Goal: Contribute content: Add original content to the website for others to see

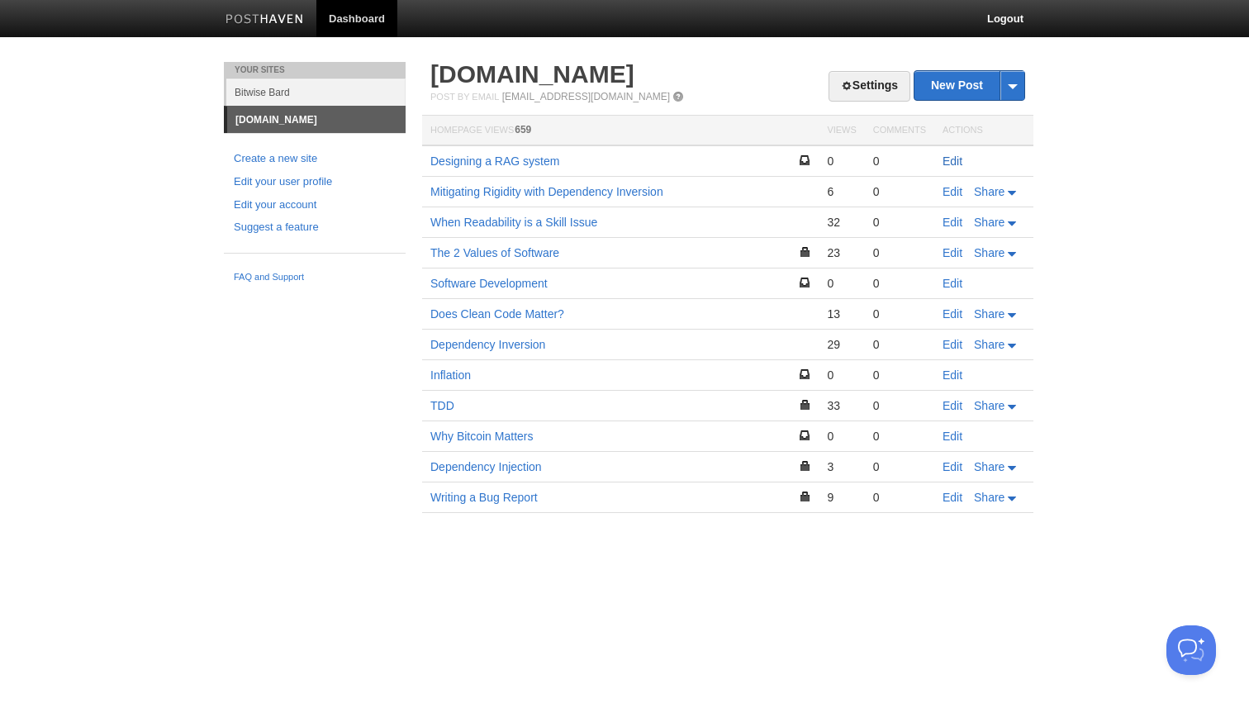
click at [953, 158] on link "Edit" at bounding box center [953, 161] width 20 height 13
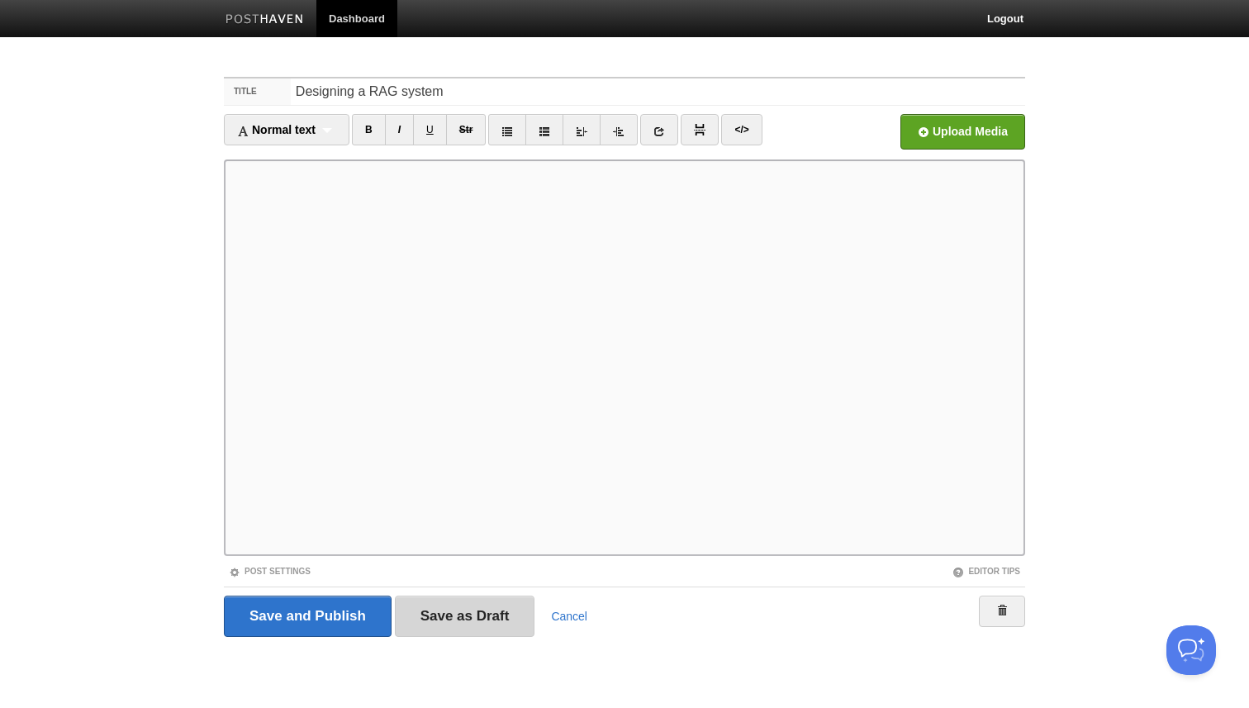
click at [451, 617] on input "Save as Draft" at bounding box center [465, 616] width 140 height 41
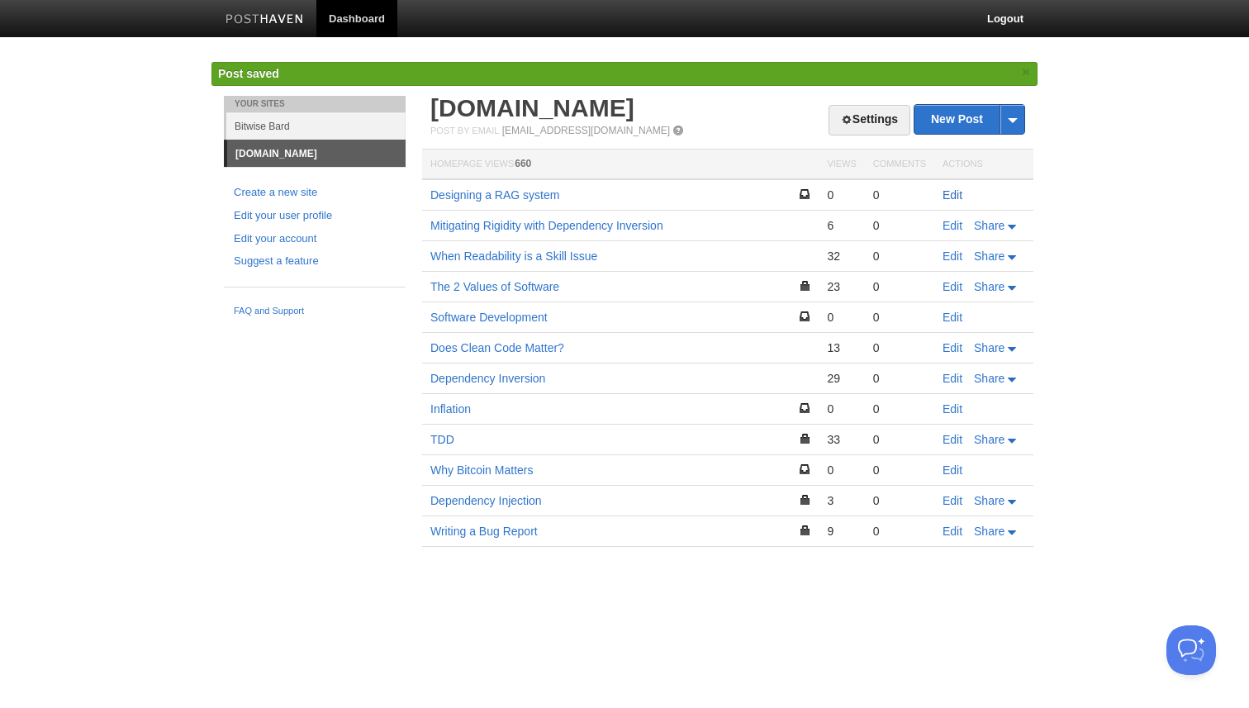
click at [954, 189] on link "Edit" at bounding box center [953, 194] width 20 height 13
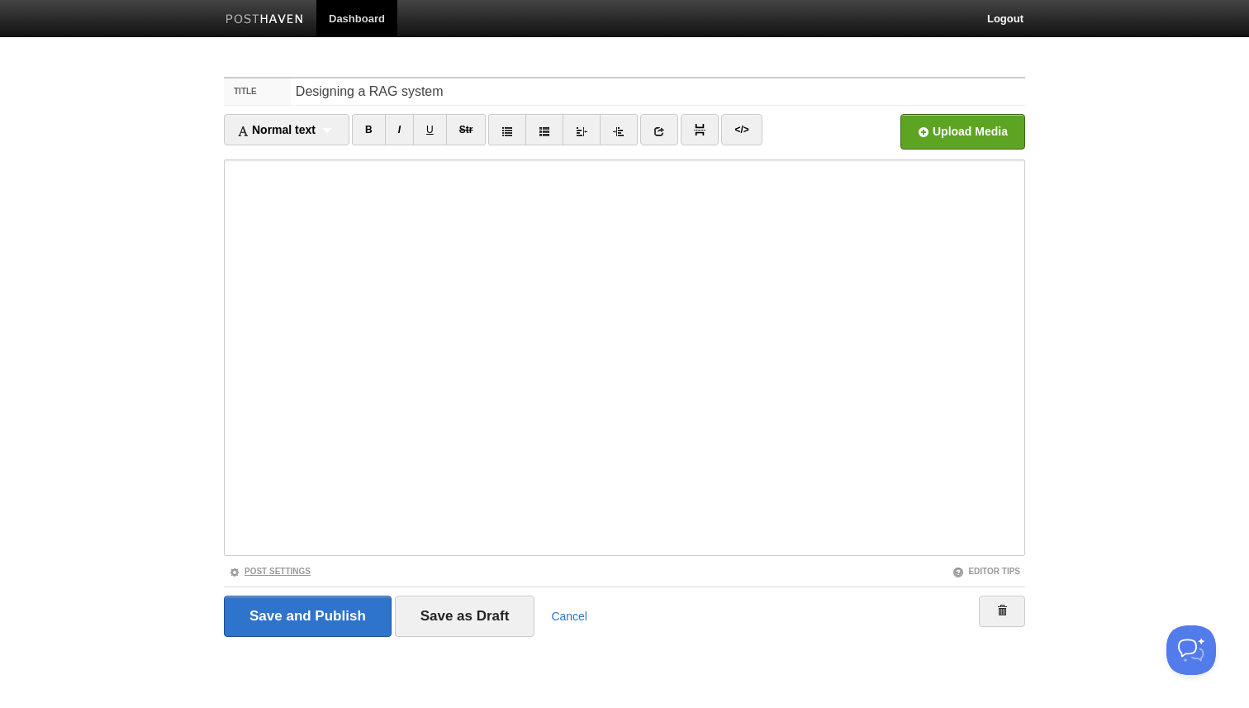
click at [294, 567] on link "Post Settings" at bounding box center [270, 571] width 82 height 9
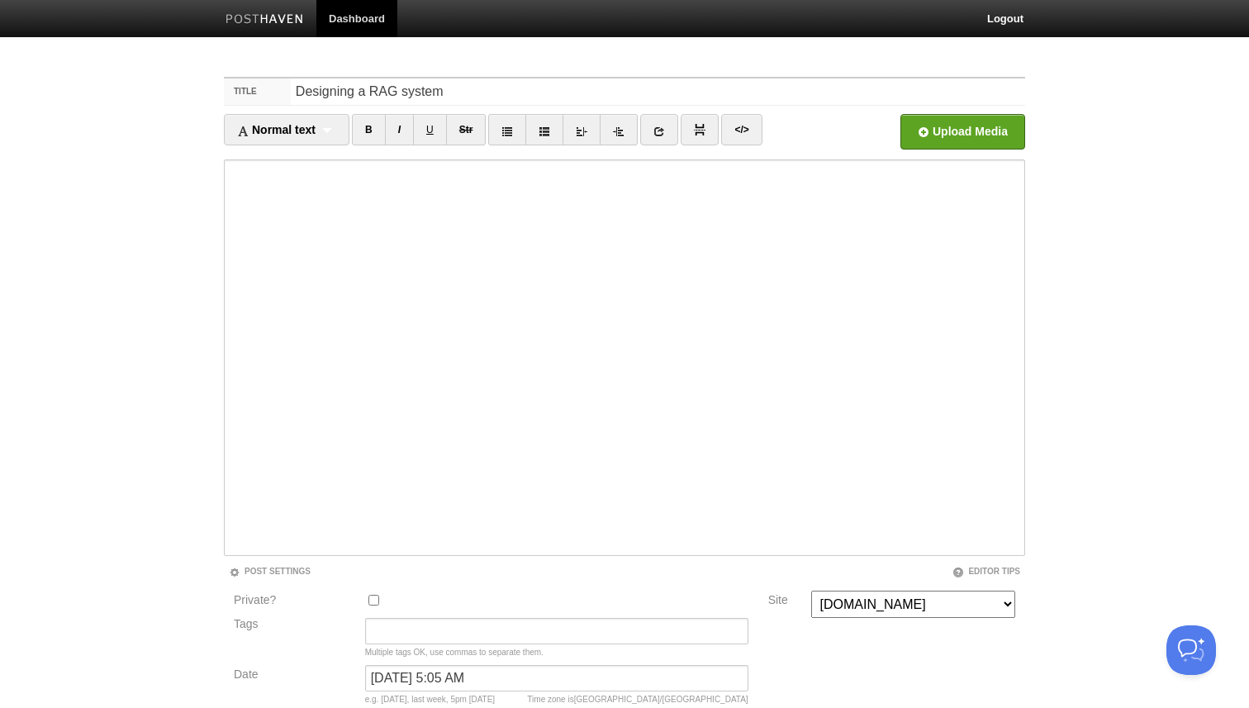
scroll to position [155, 0]
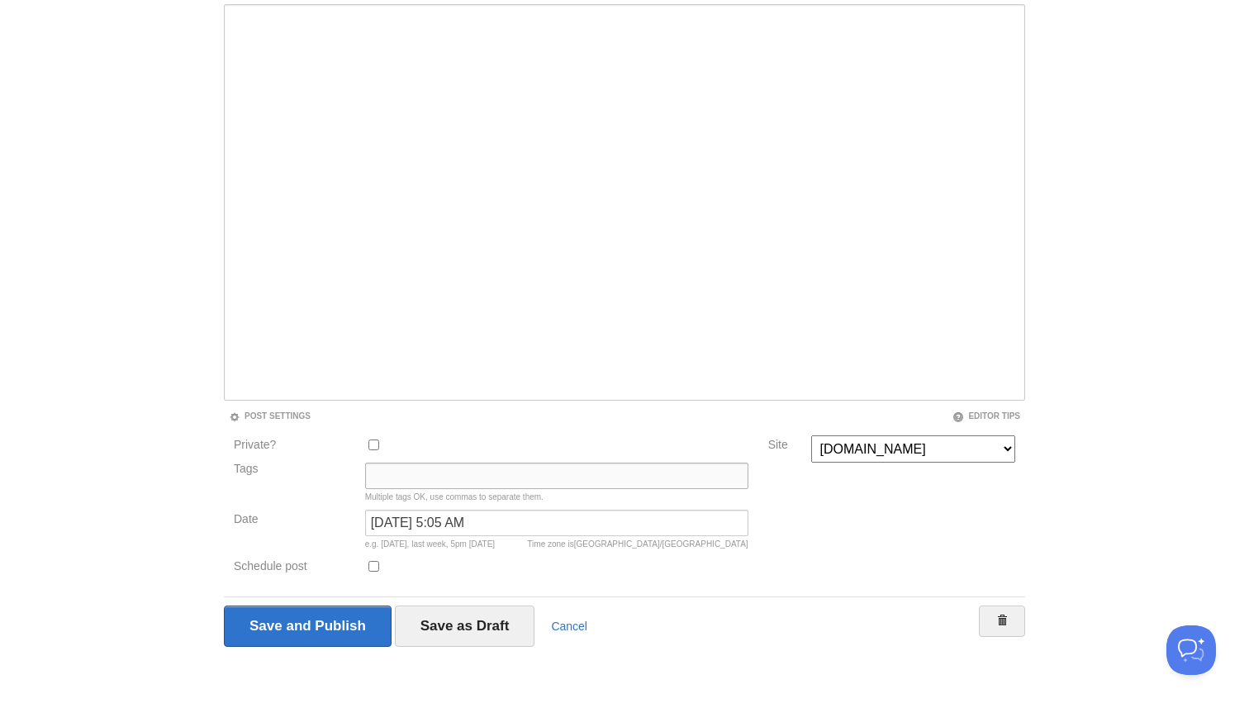
click at [399, 483] on input "Tags" at bounding box center [556, 476] width 383 height 26
click at [417, 476] on input "software, artificial intelligence, programming" at bounding box center [556, 476] width 383 height 26
click at [572, 478] on input "software, artificial intelligence, programming" at bounding box center [556, 476] width 383 height 26
click at [472, 468] on input "software development, artificial intelligence" at bounding box center [556, 476] width 383 height 26
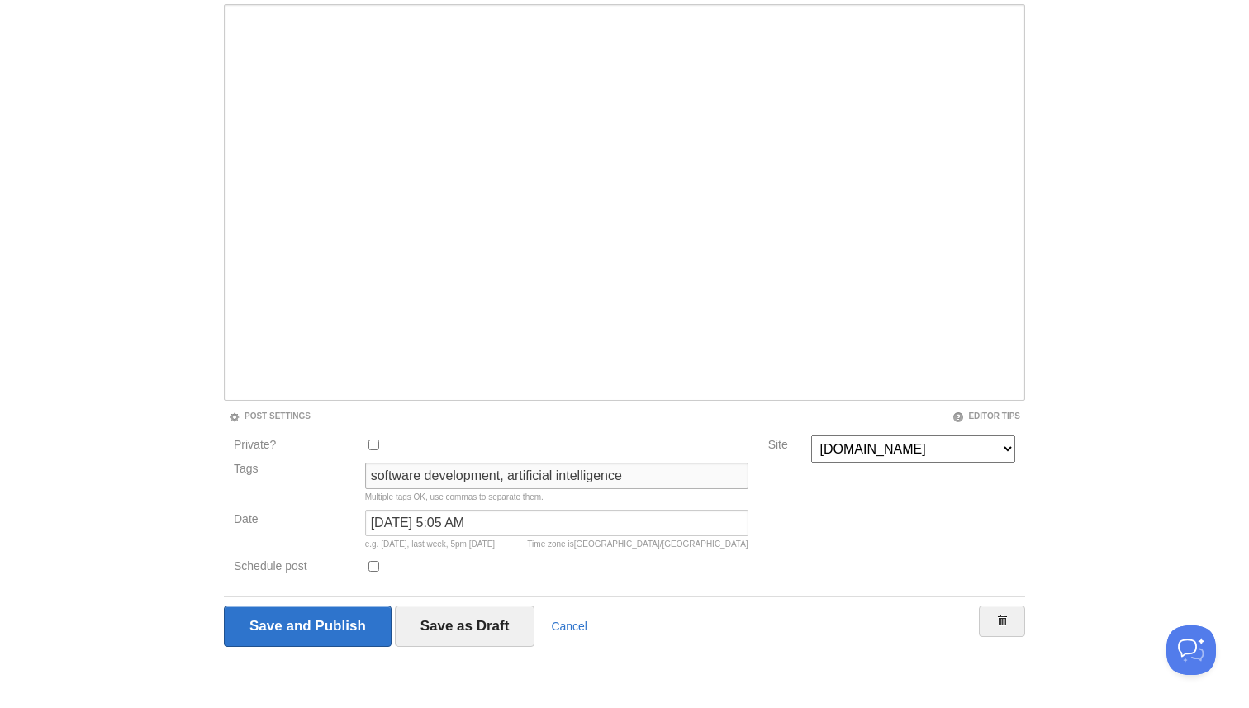
click at [472, 468] on input "software development, artificial intelligence" at bounding box center [556, 476] width 383 height 26
type input "software, artificial intelligence"
click at [894, 452] on select "Bitwise Bard [DOMAIN_NAME]" at bounding box center [913, 448] width 204 height 27
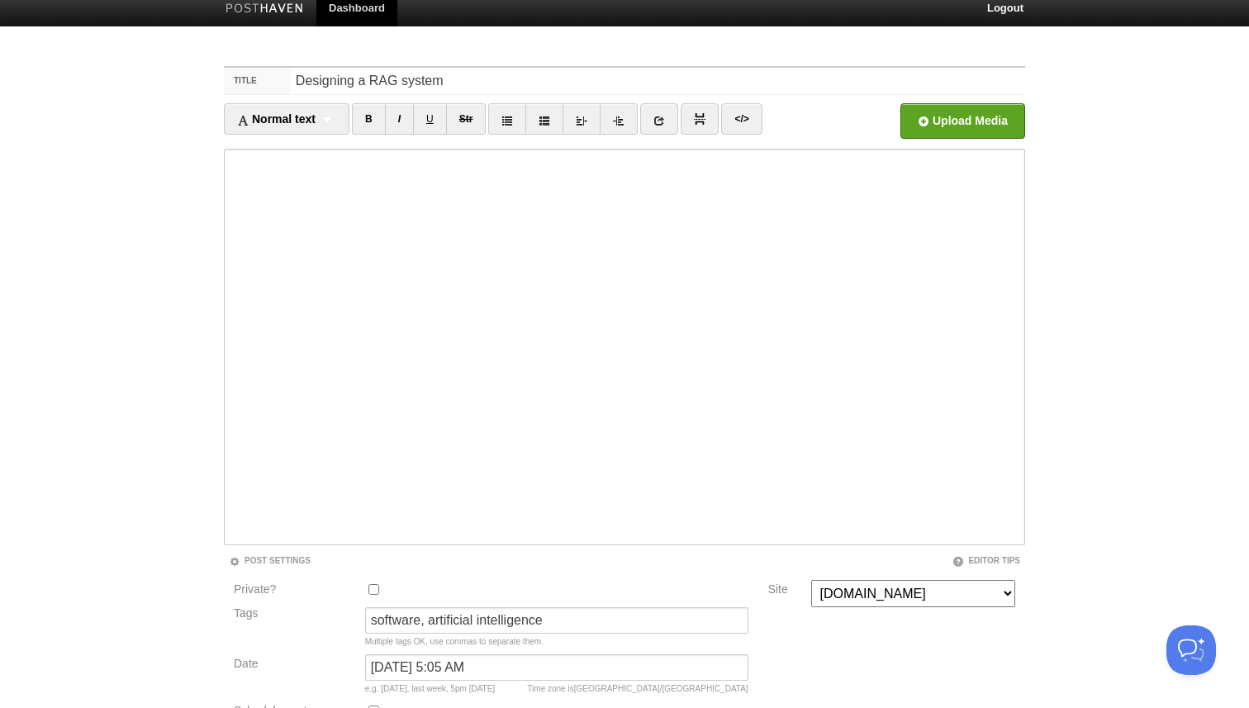
scroll to position [8, 0]
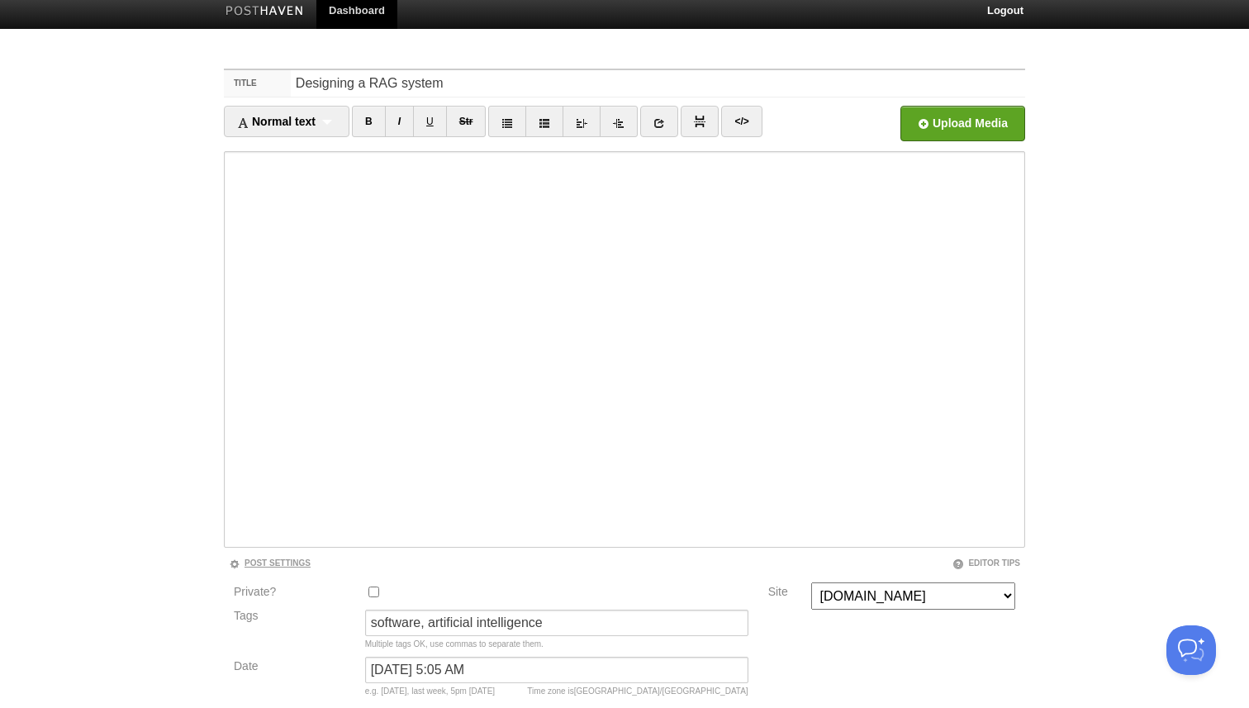
click at [294, 560] on link "Post Settings" at bounding box center [270, 563] width 82 height 9
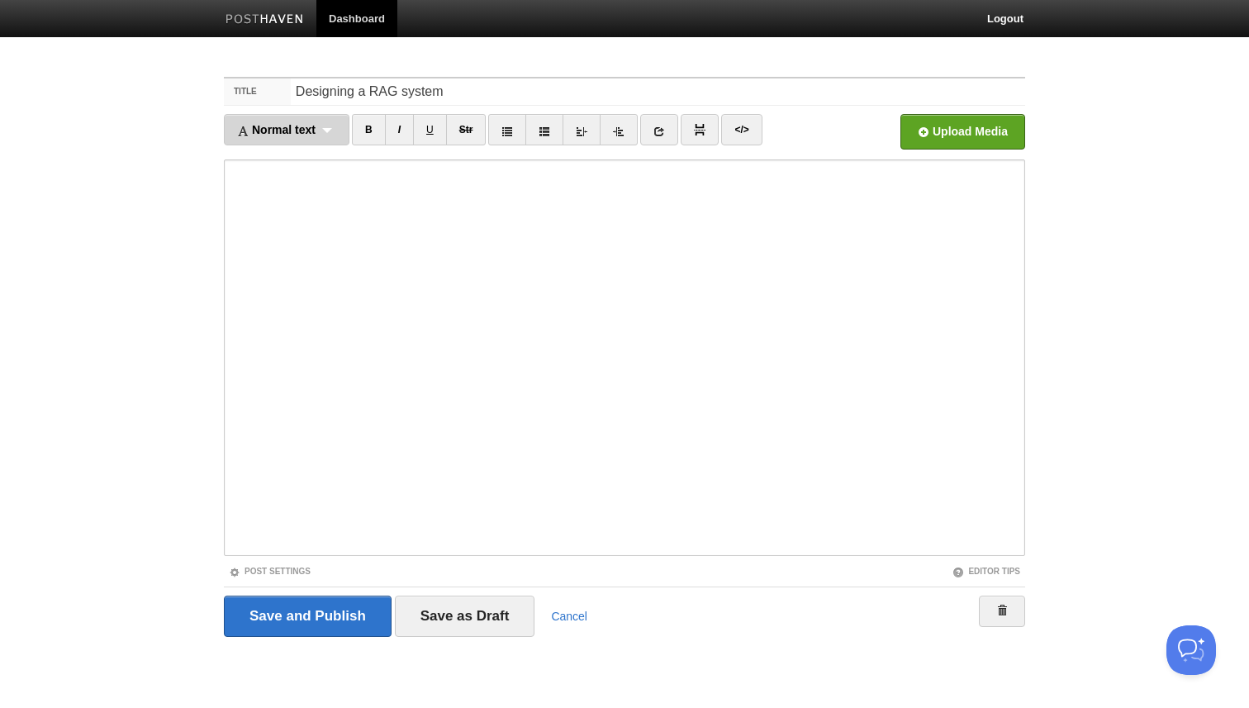
click at [332, 133] on div "Normal text Normal text Heading 1 Heading 2 Heading 3" at bounding box center [287, 129] width 126 height 31
click at [321, 131] on div "Normal text Normal text Heading 1 Heading 2 Heading 3" at bounding box center [287, 129] width 126 height 31
click at [335, 141] on div "Normal text Normal text Heading 1 Heading 2 Heading 3" at bounding box center [287, 129] width 126 height 31
click at [306, 159] on link "Normal text" at bounding box center [287, 158] width 124 height 25
click at [561, 133] on link at bounding box center [567, 129] width 38 height 31
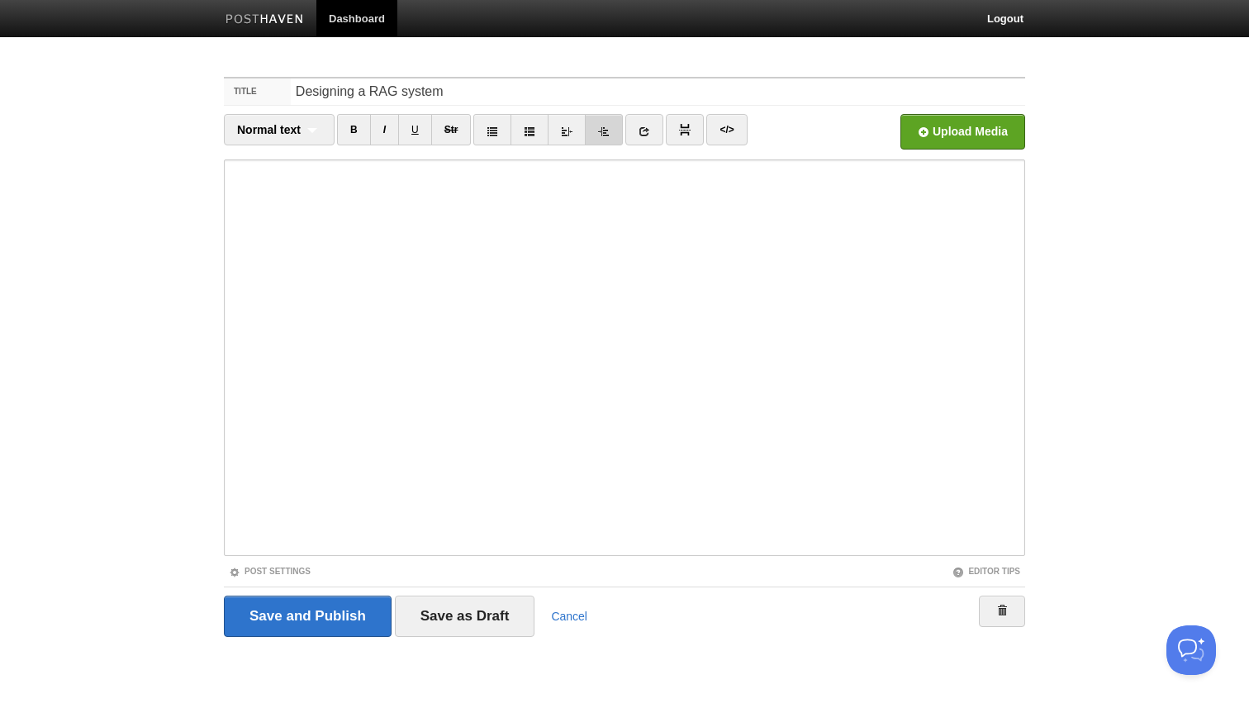
click at [616, 132] on link at bounding box center [604, 129] width 38 height 31
click at [739, 139] on link "</>" at bounding box center [727, 129] width 40 height 31
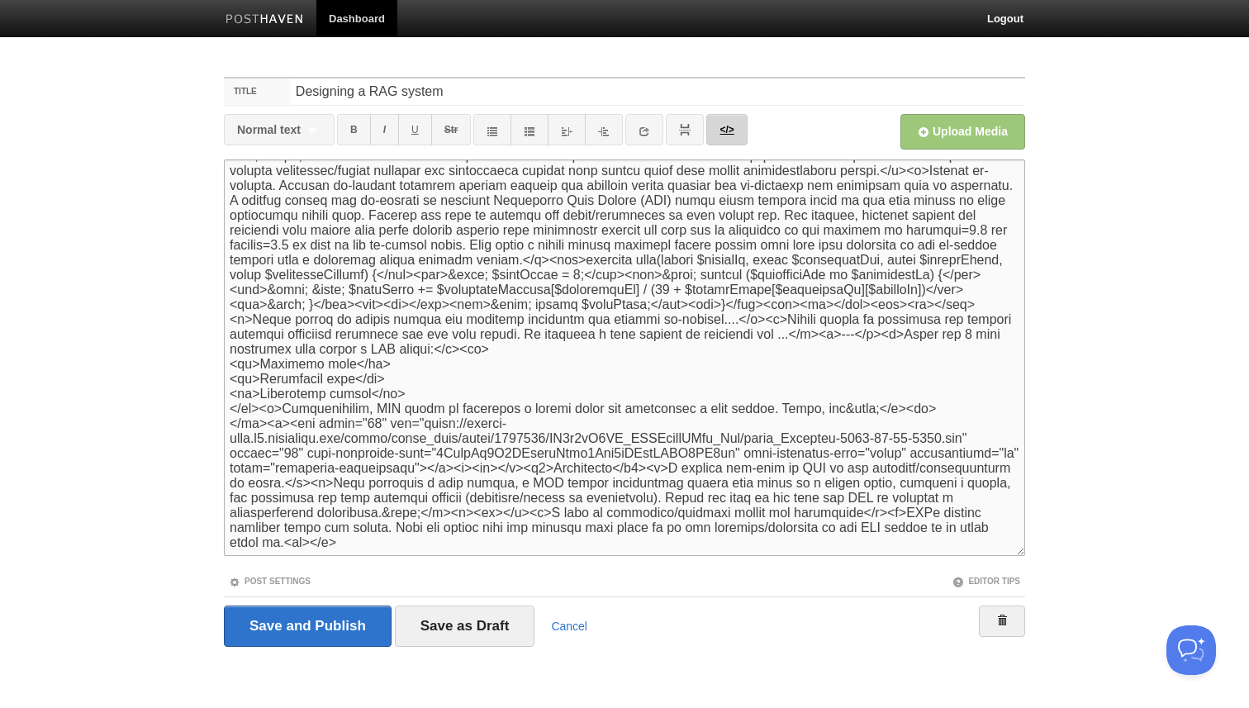
click at [722, 121] on link "</>" at bounding box center [727, 129] width 40 height 31
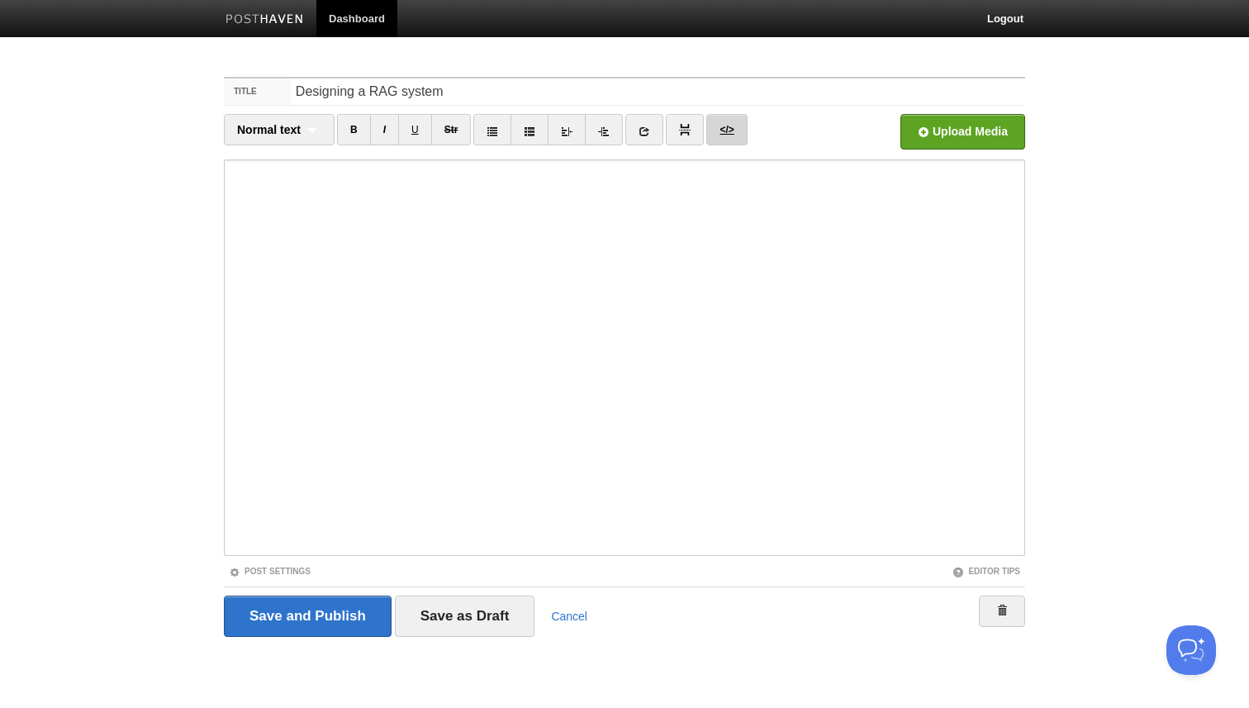
click at [721, 132] on link "</>" at bounding box center [727, 129] width 40 height 31
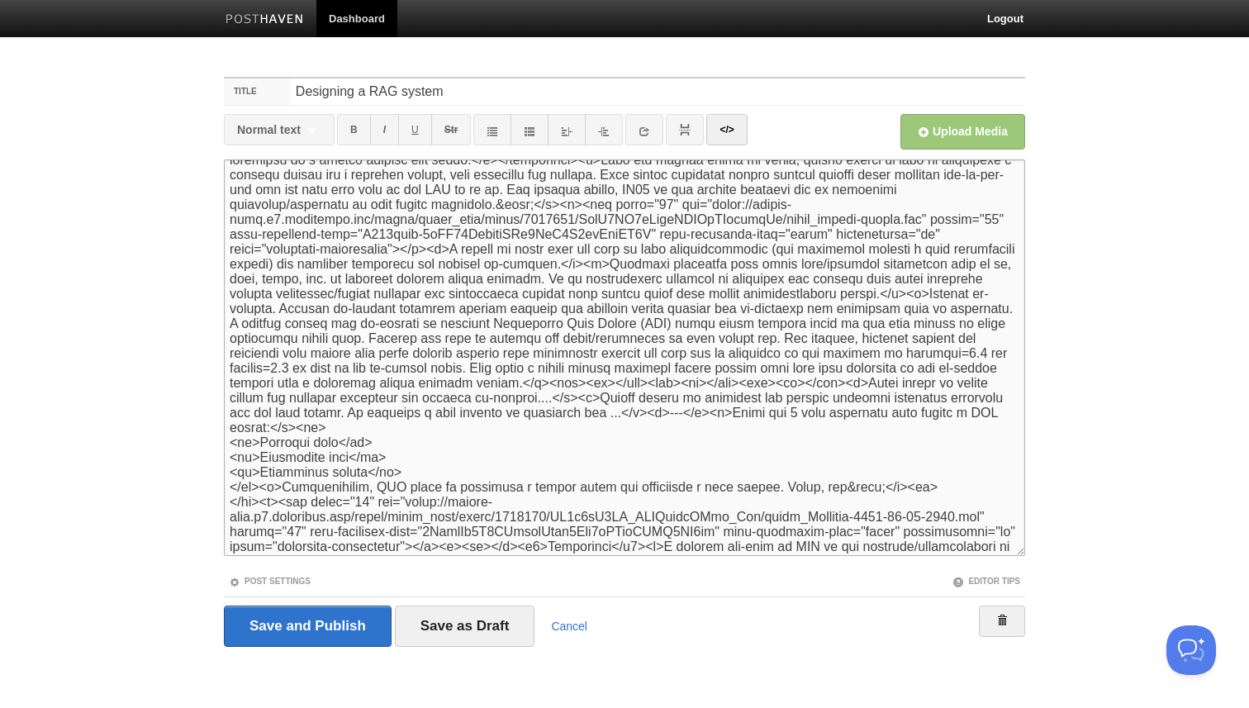
scroll to position [465, 0]
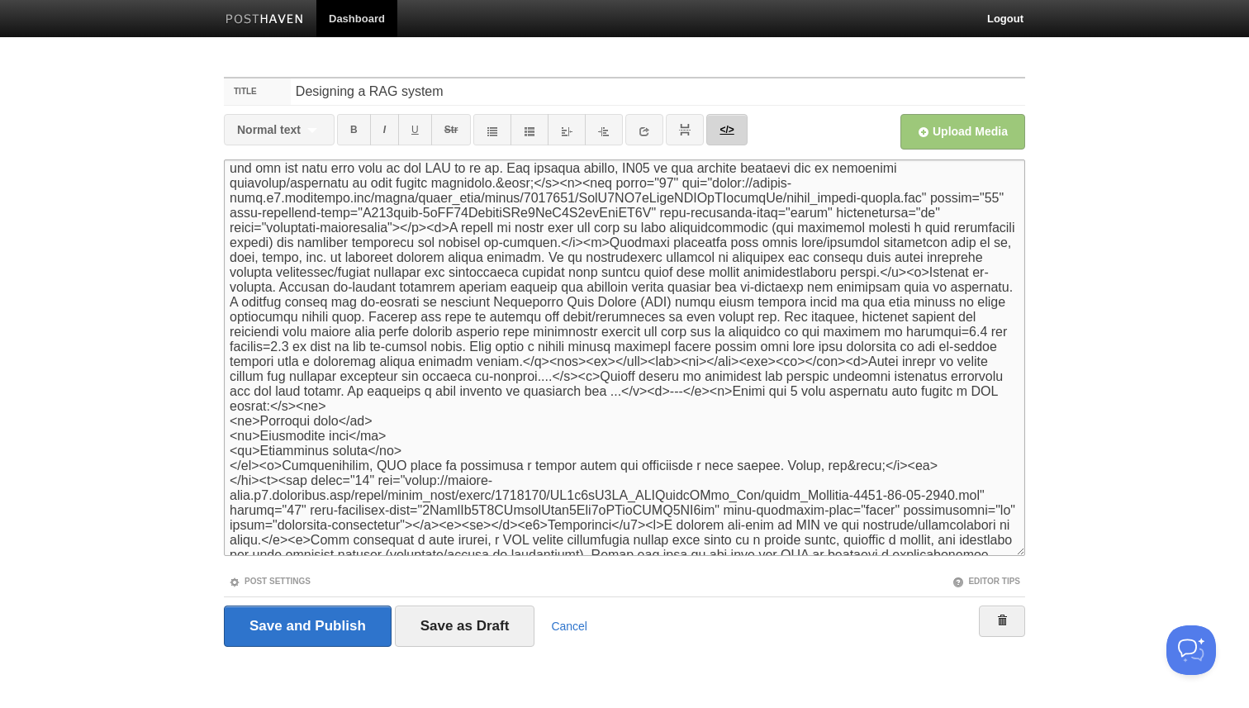
click at [728, 140] on link "</>" at bounding box center [727, 129] width 40 height 31
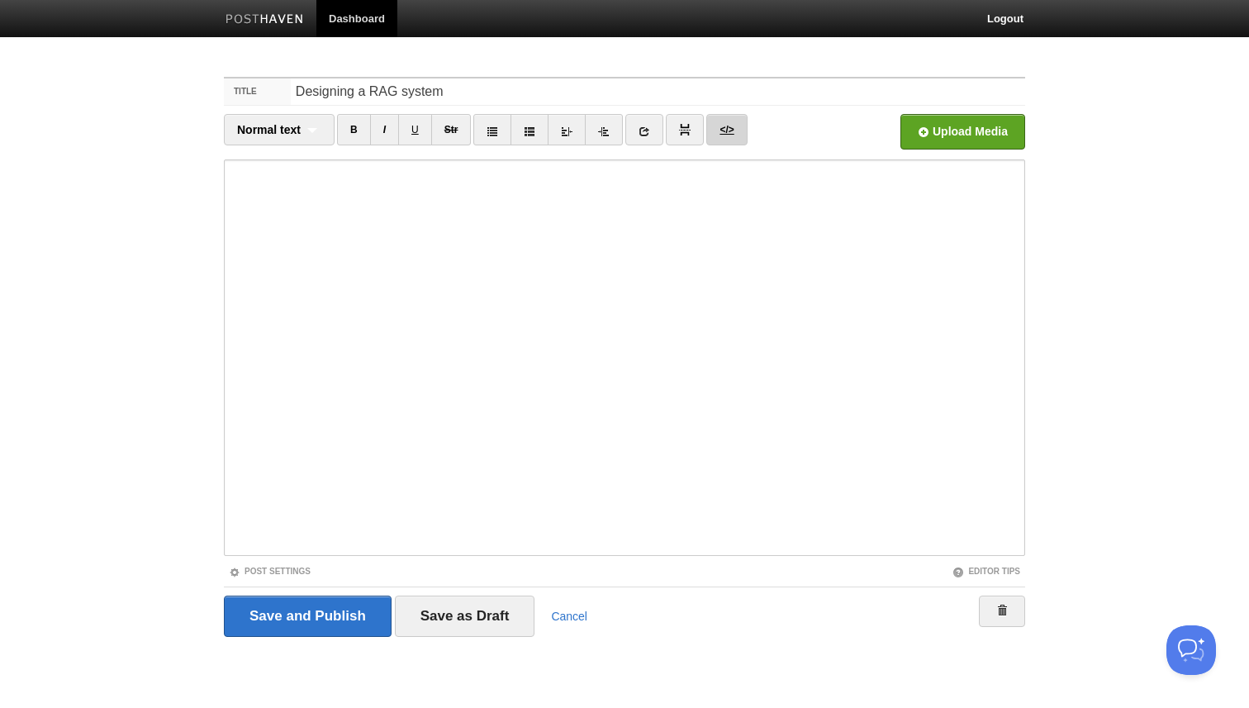
click at [735, 129] on link "</>" at bounding box center [727, 129] width 40 height 31
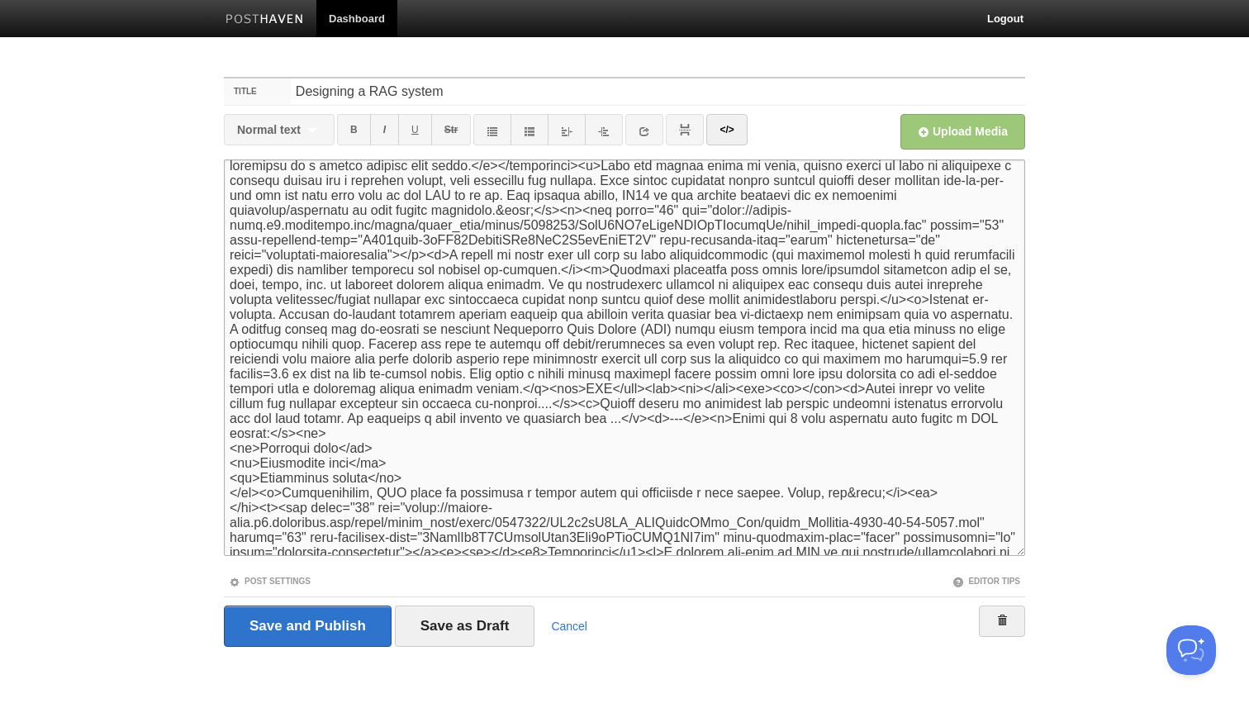
scroll to position [550, 0]
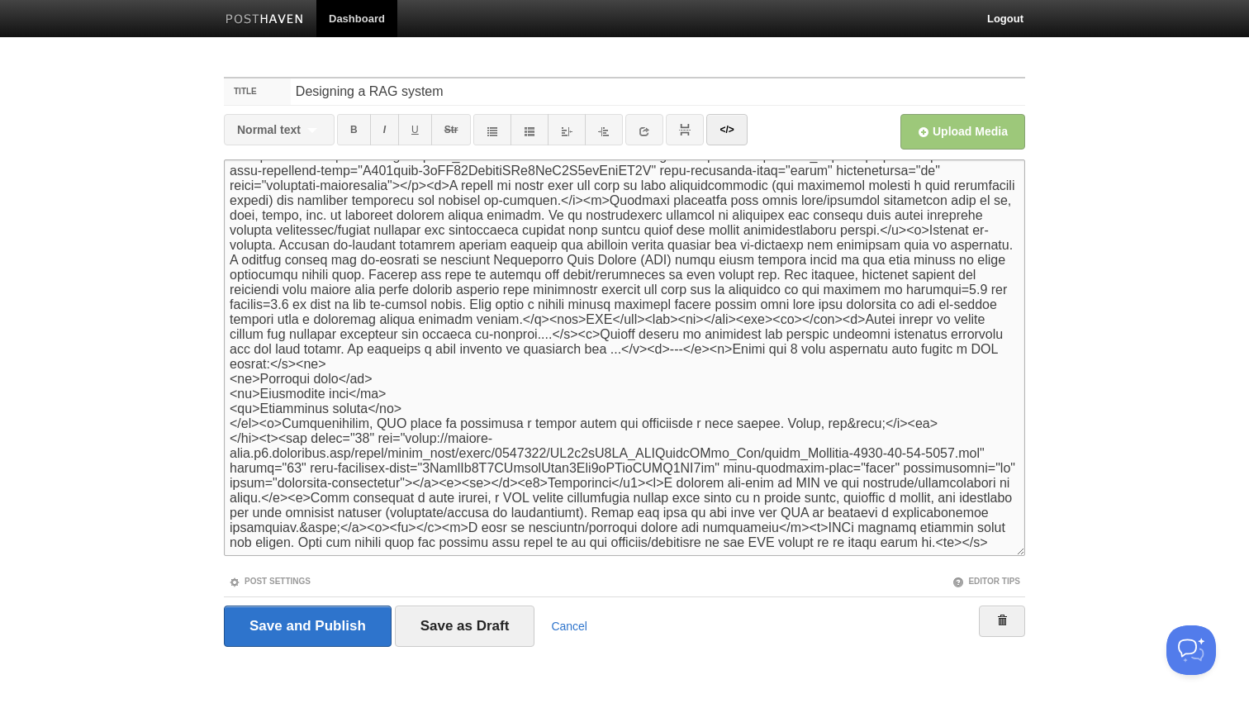
click at [287, 315] on textarea at bounding box center [625, 357] width 802 height 397
paste textarea "function wrrf(string $resultId, array $retrieverIds, array $resultRanks, array …"
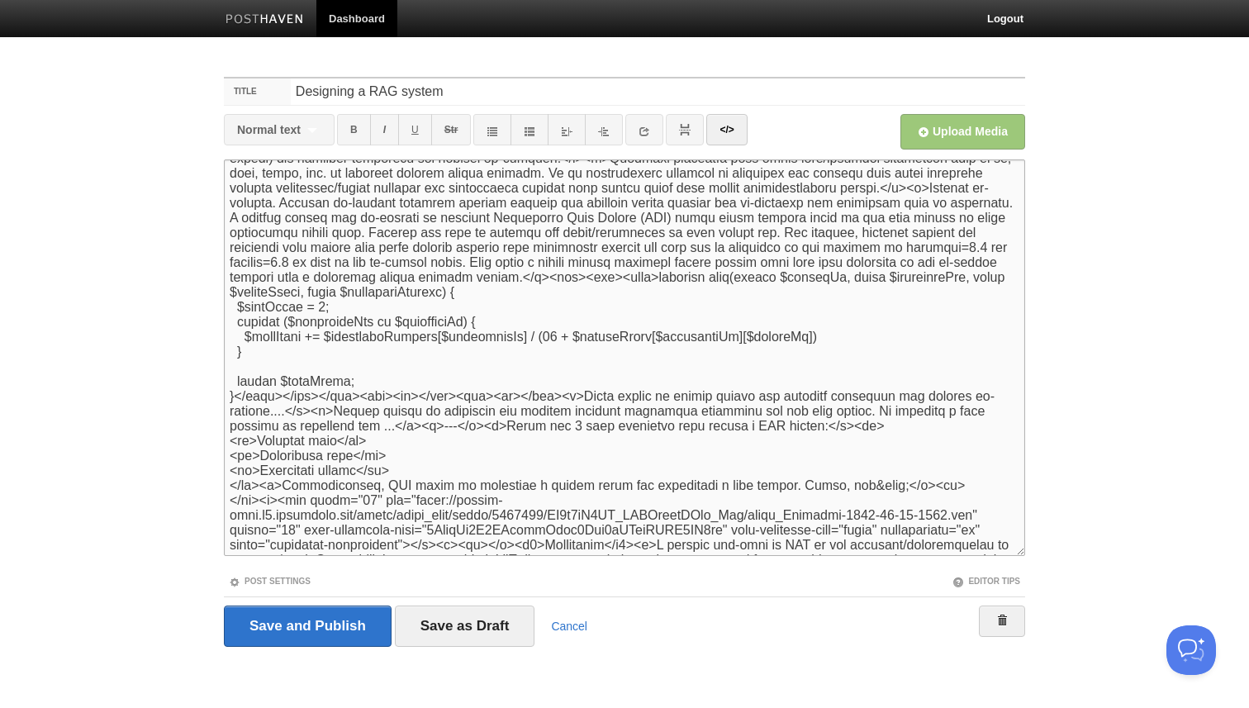
scroll to position [662, 0]
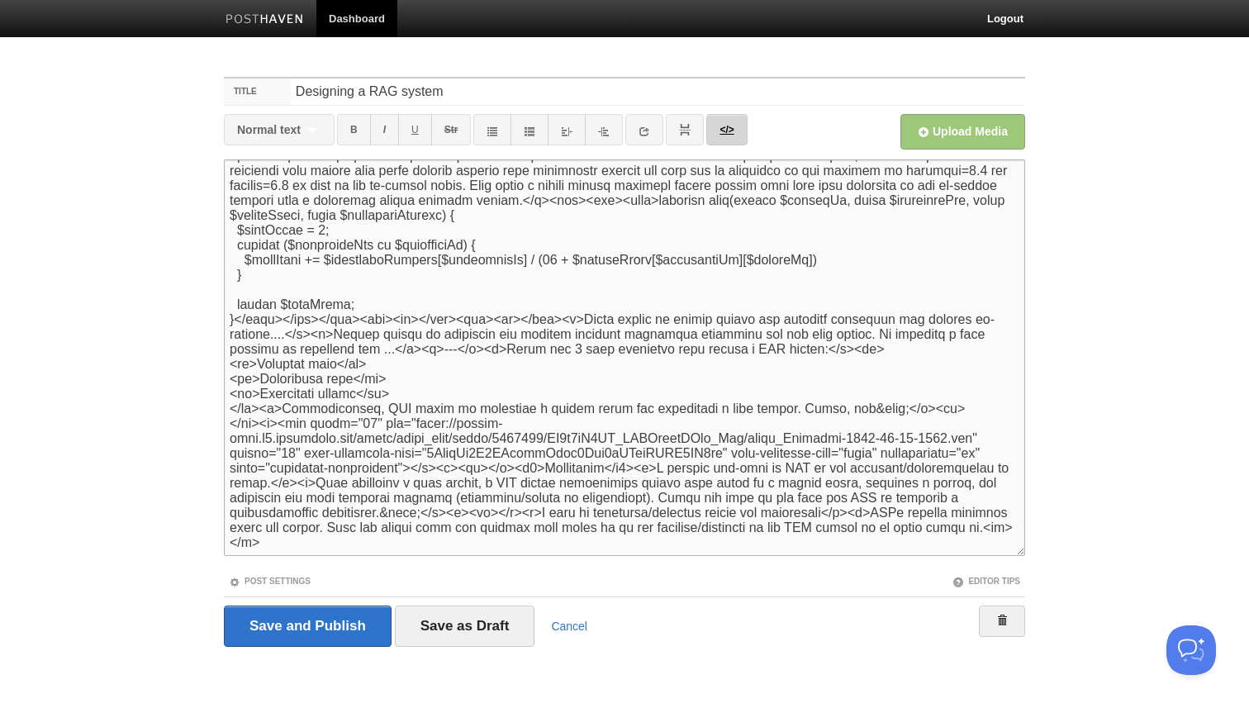
click at [734, 133] on link "</>" at bounding box center [727, 129] width 40 height 31
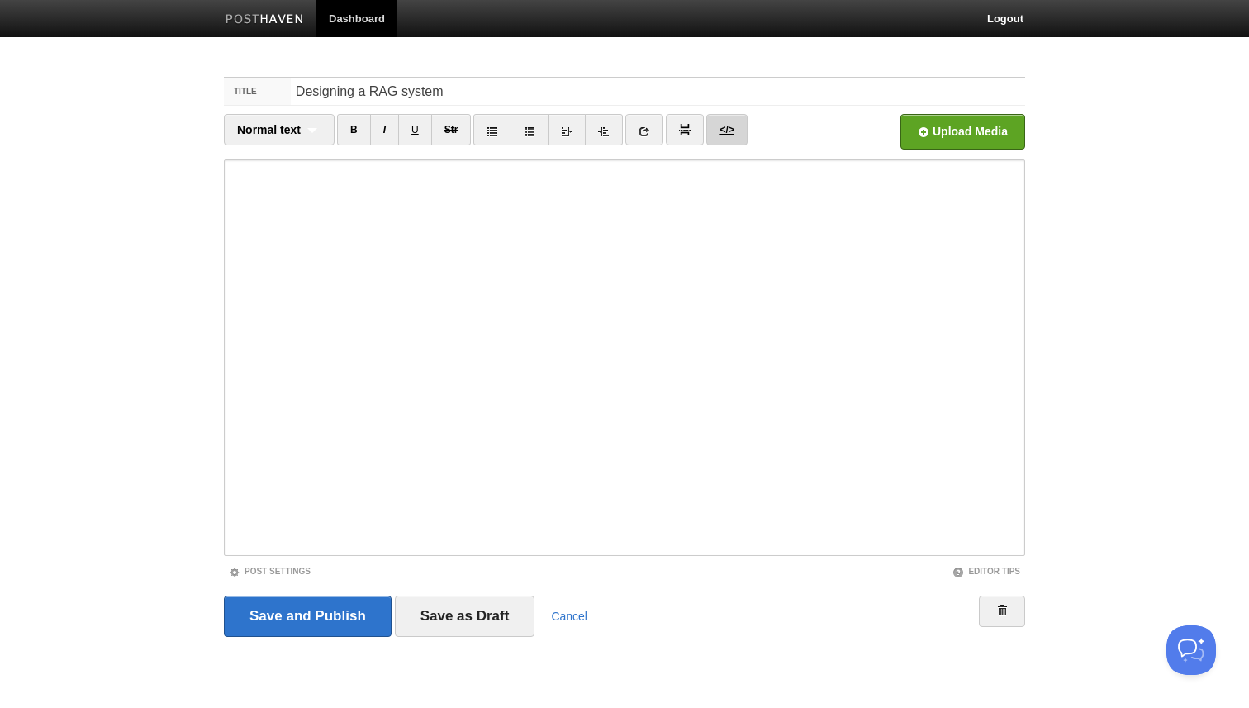
click at [736, 135] on link "</>" at bounding box center [727, 129] width 40 height 31
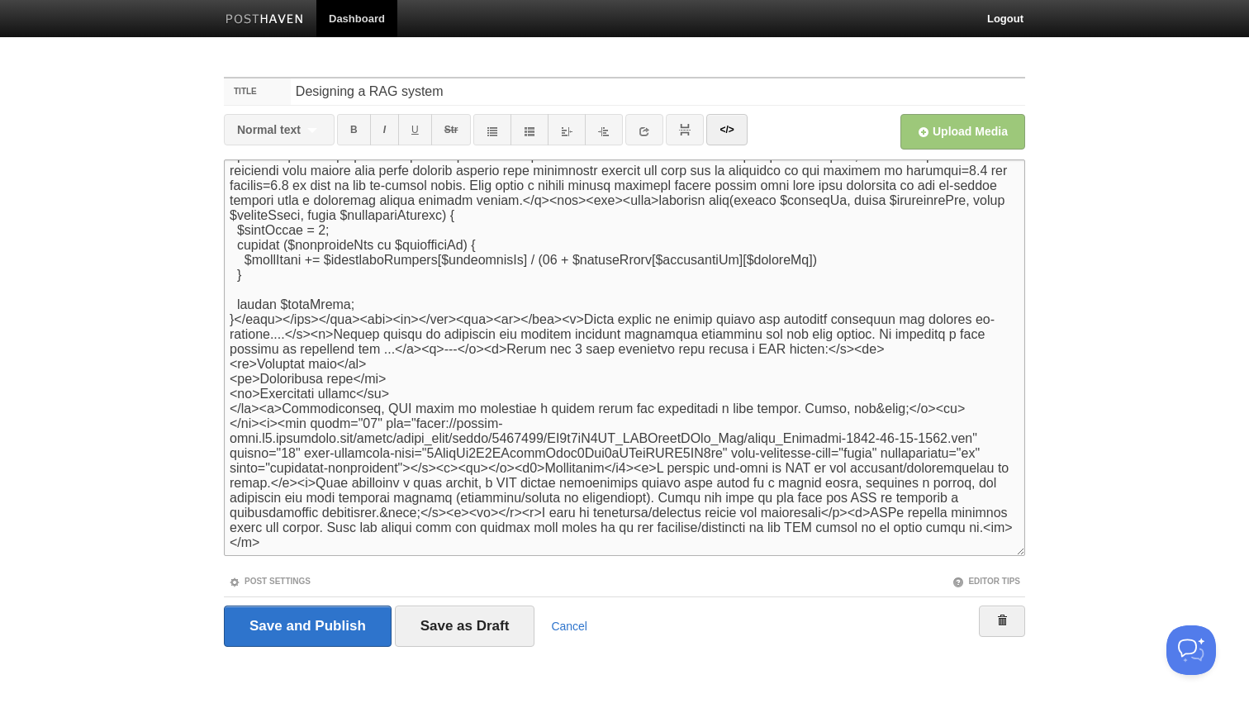
click at [321, 318] on textarea at bounding box center [625, 357] width 802 height 397
click at [264, 206] on textarea at bounding box center [625, 357] width 802 height 397
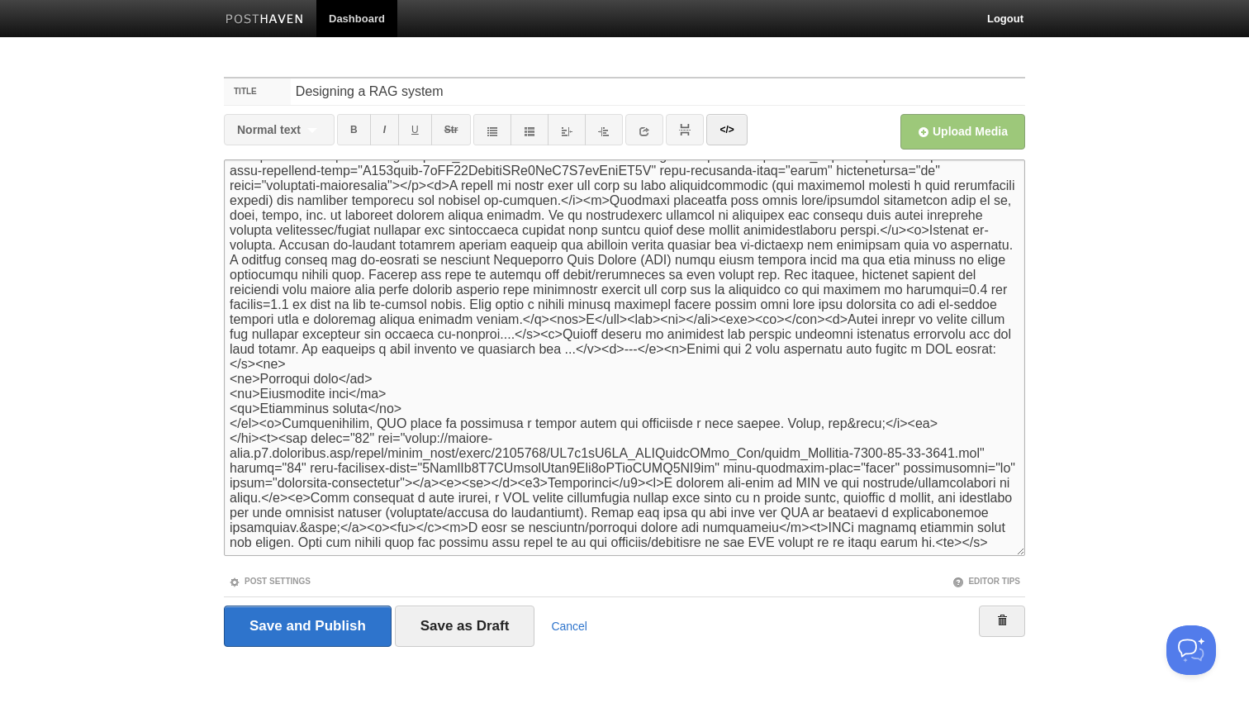
scroll to position [550, 0]
type textarea "<p>I was recently looking into RAG systems and found the subject surprisingly s…"
click at [725, 125] on link "</>" at bounding box center [727, 129] width 40 height 31
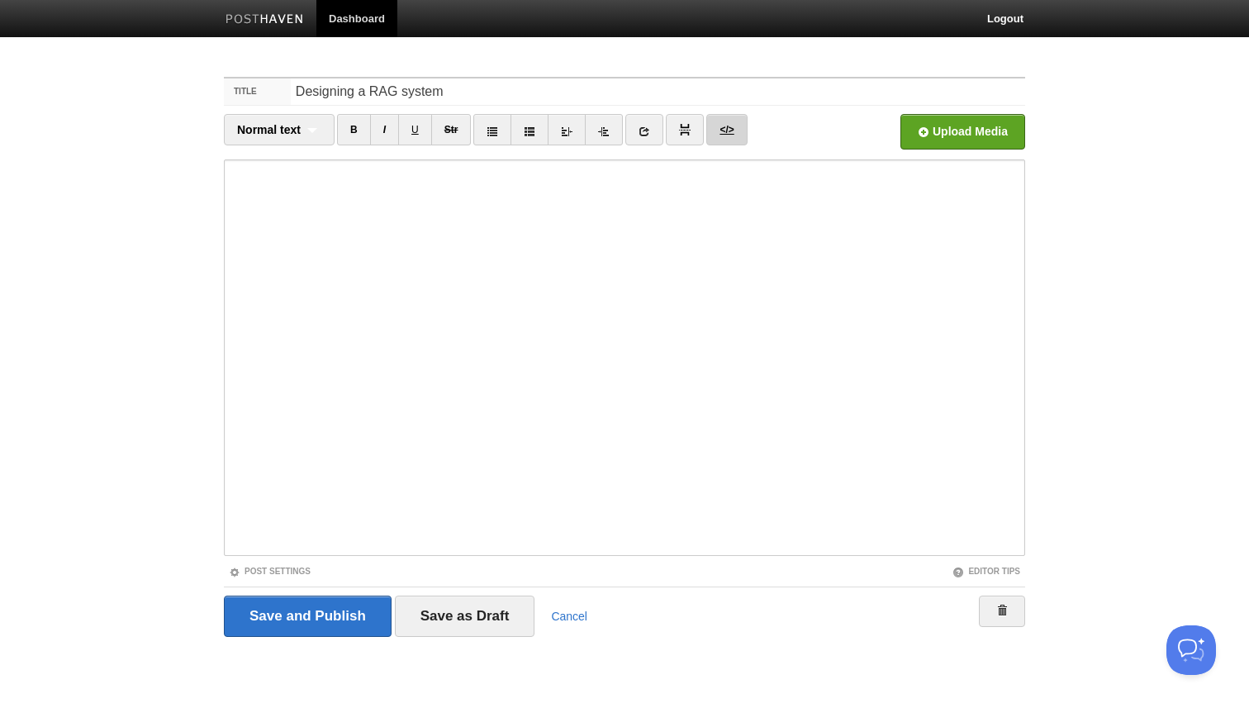
click at [735, 137] on link "</>" at bounding box center [727, 129] width 40 height 31
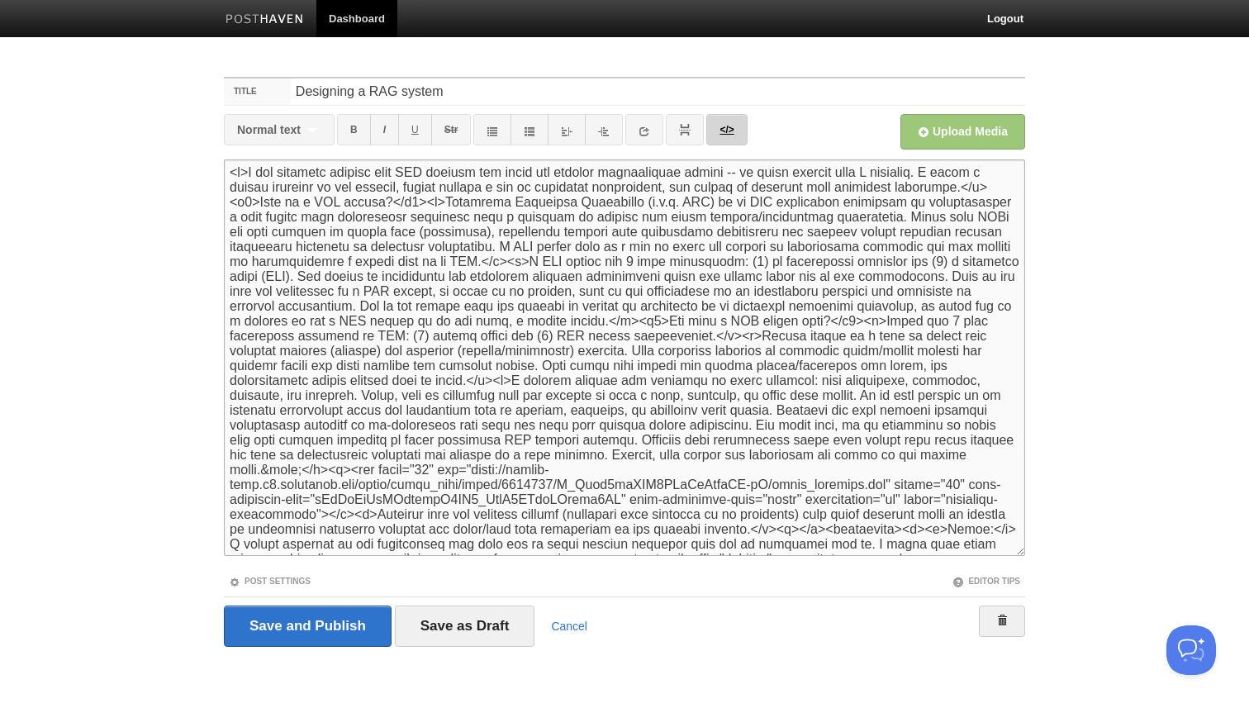
click at [730, 124] on link "</>" at bounding box center [727, 129] width 40 height 31
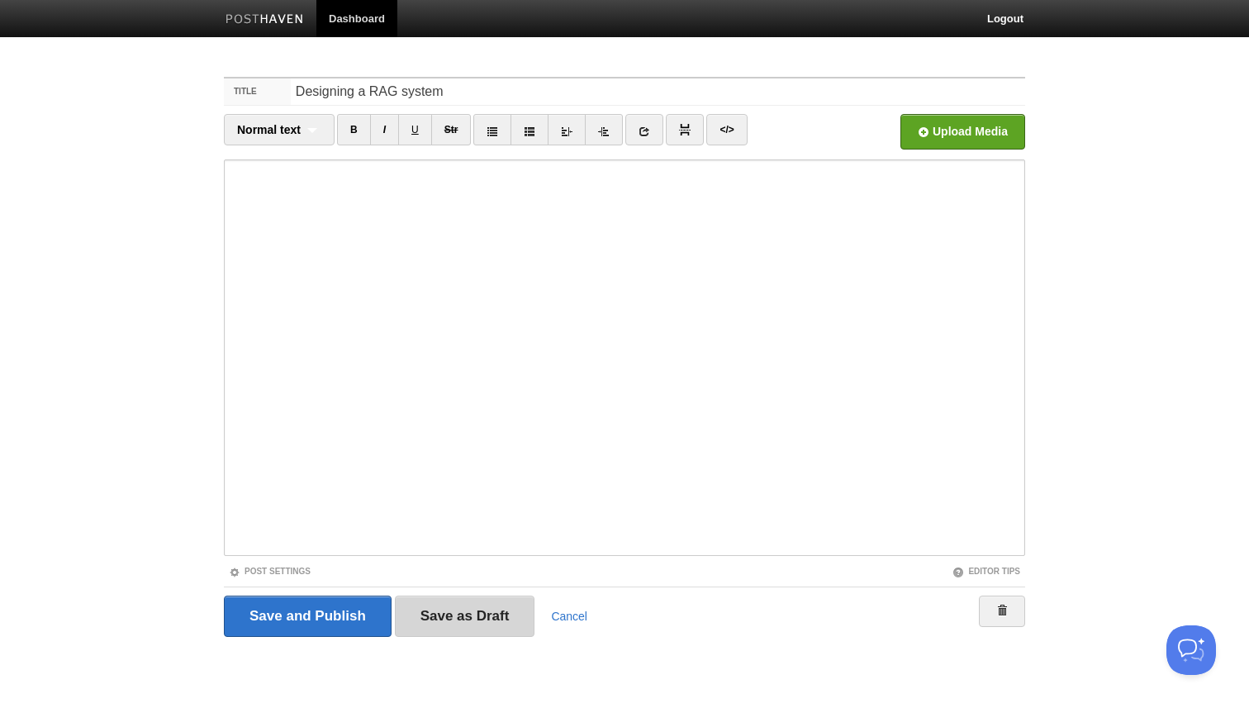
click at [486, 605] on input "Save as Draft" at bounding box center [465, 616] width 140 height 41
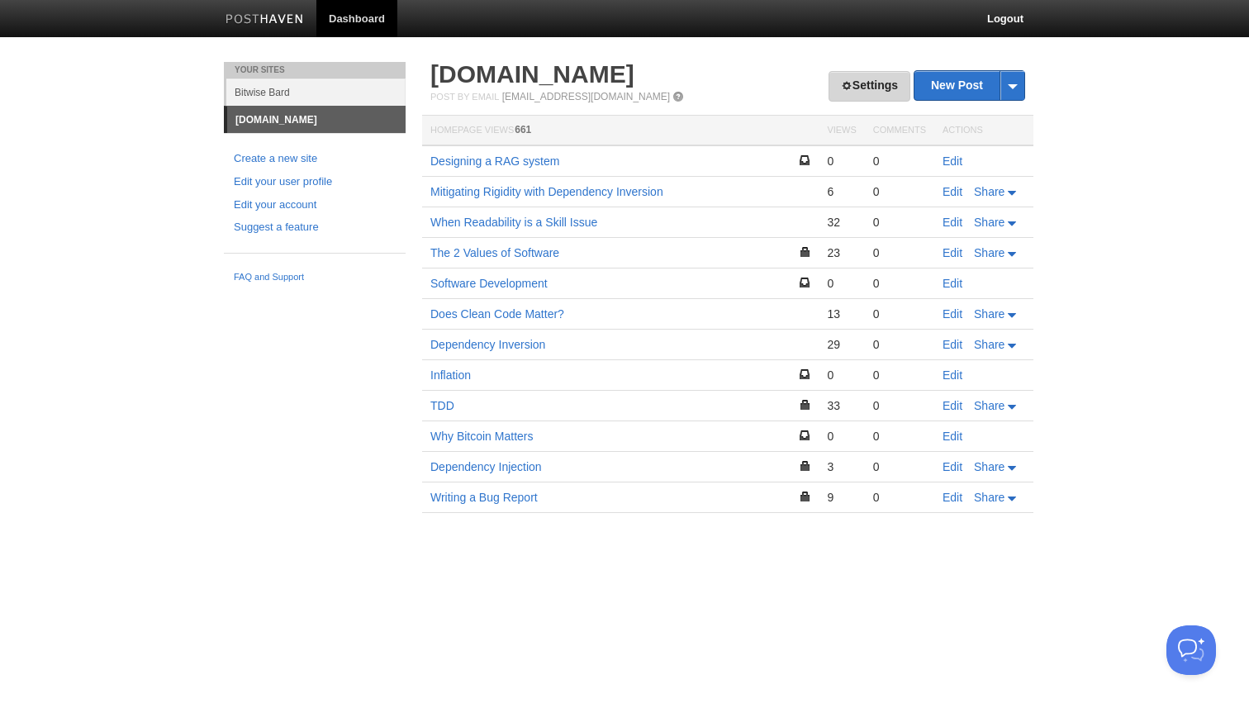
click at [845, 85] on link "Settings" at bounding box center [870, 86] width 82 height 31
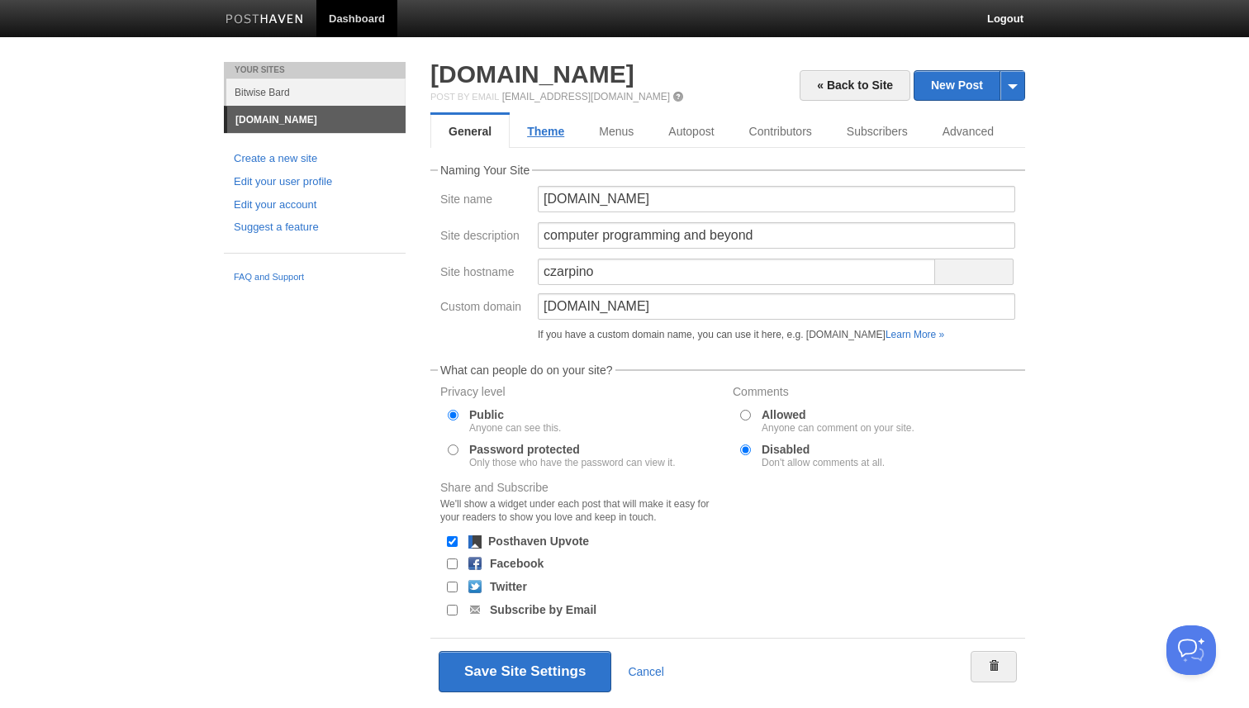
click at [558, 136] on link "Theme" at bounding box center [546, 131] width 72 height 33
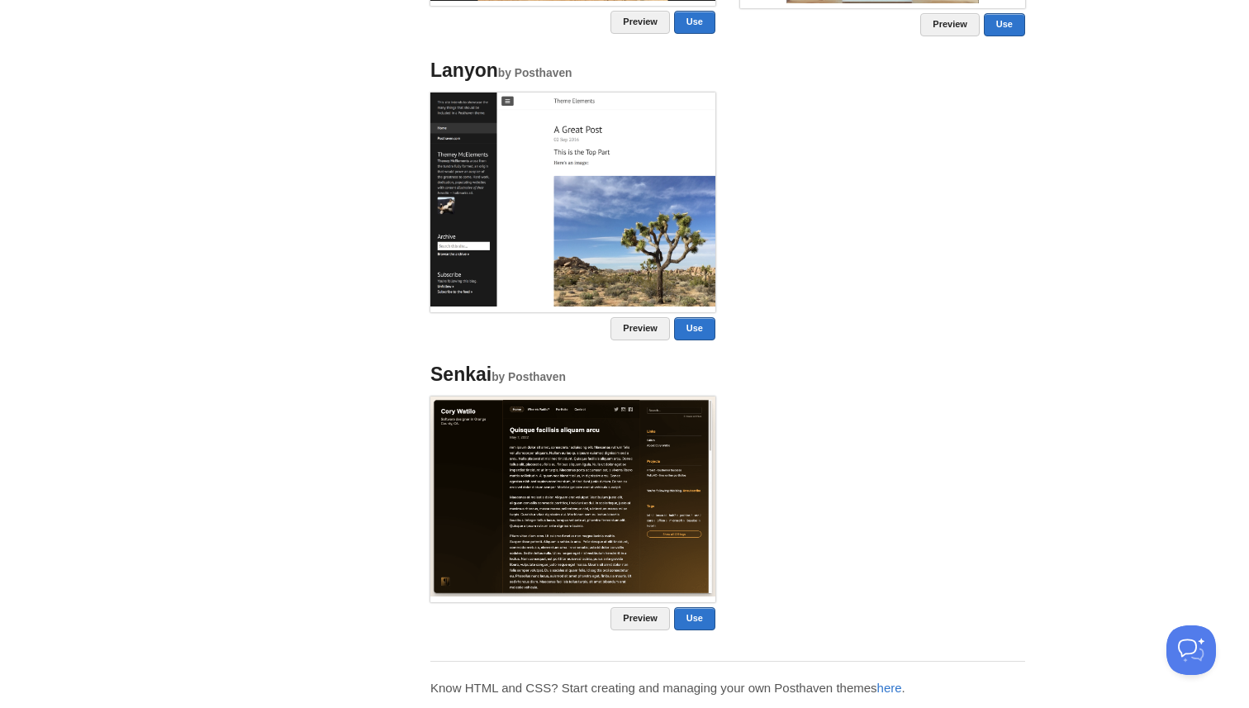
scroll to position [1489, 0]
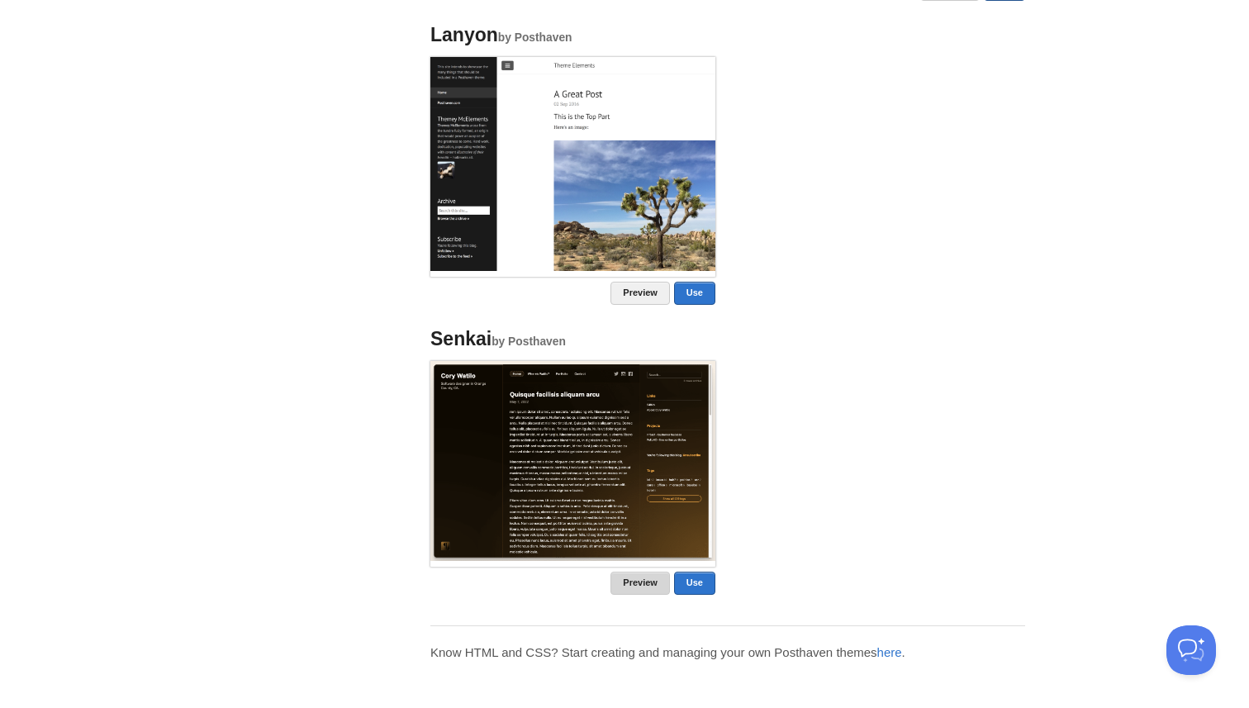
click at [640, 583] on link "Preview" at bounding box center [640, 583] width 59 height 23
click at [642, 586] on link "Preview" at bounding box center [640, 583] width 59 height 23
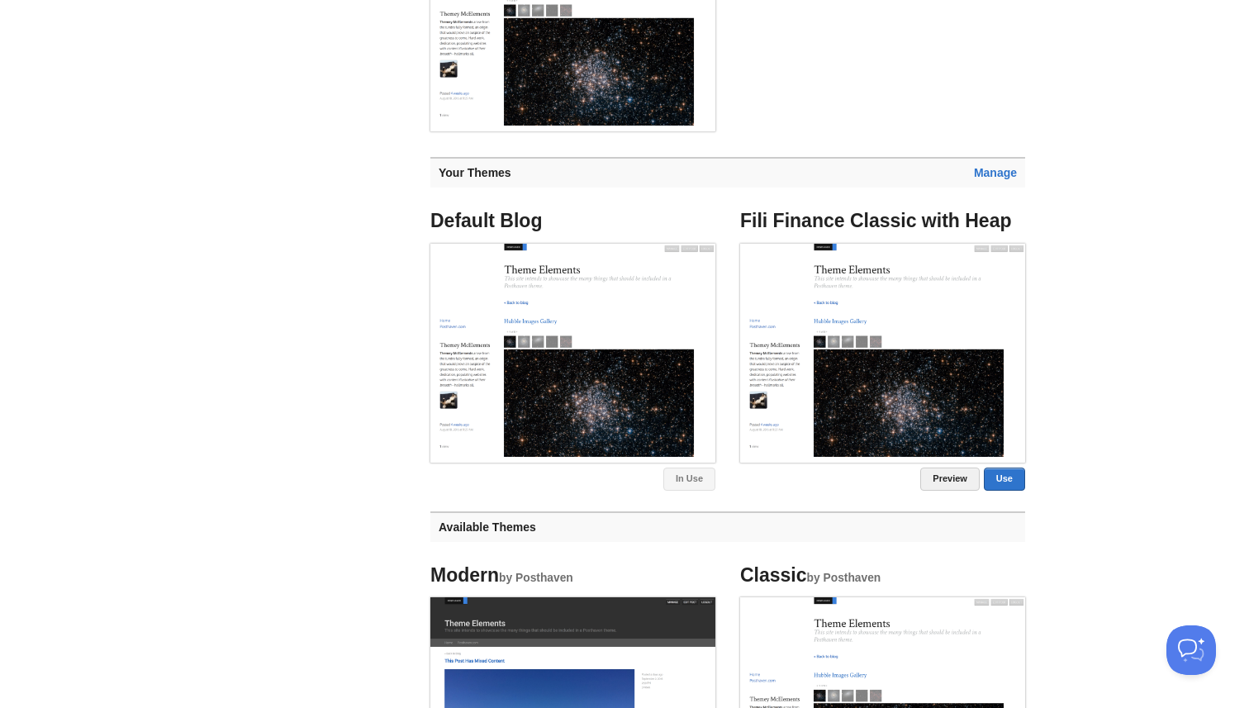
scroll to position [0, 0]
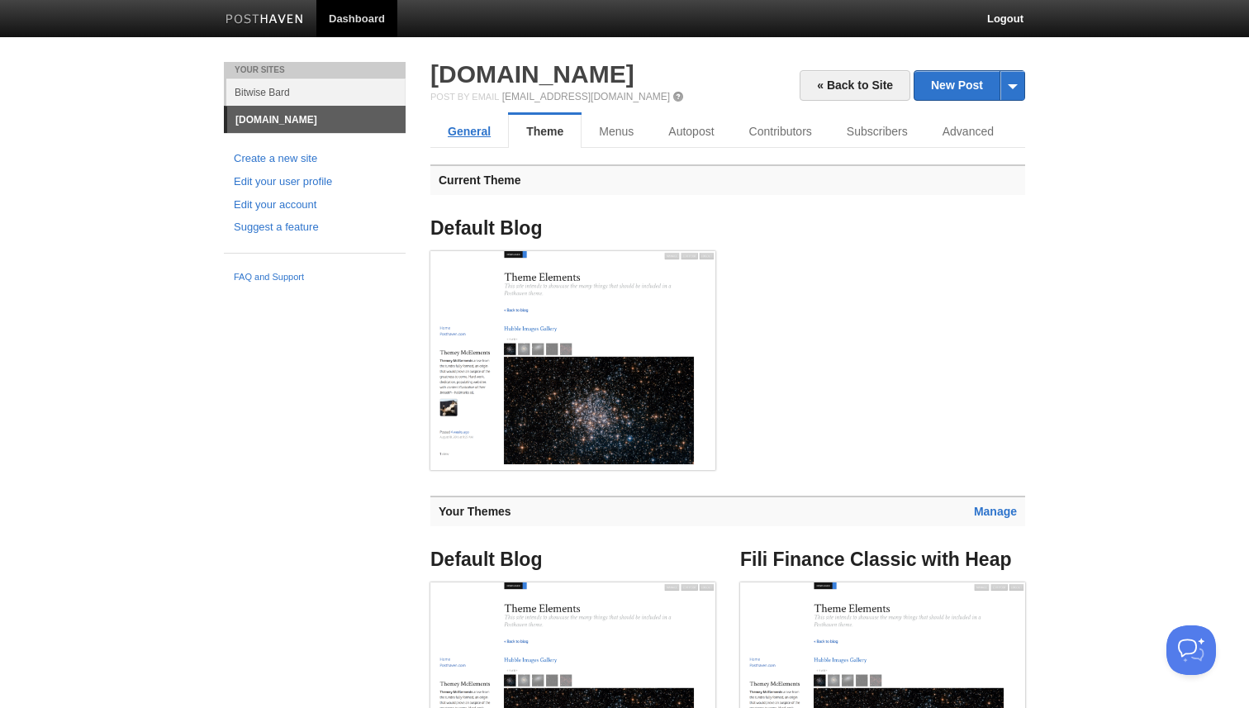
click at [460, 139] on link "General" at bounding box center [470, 131] width 78 height 33
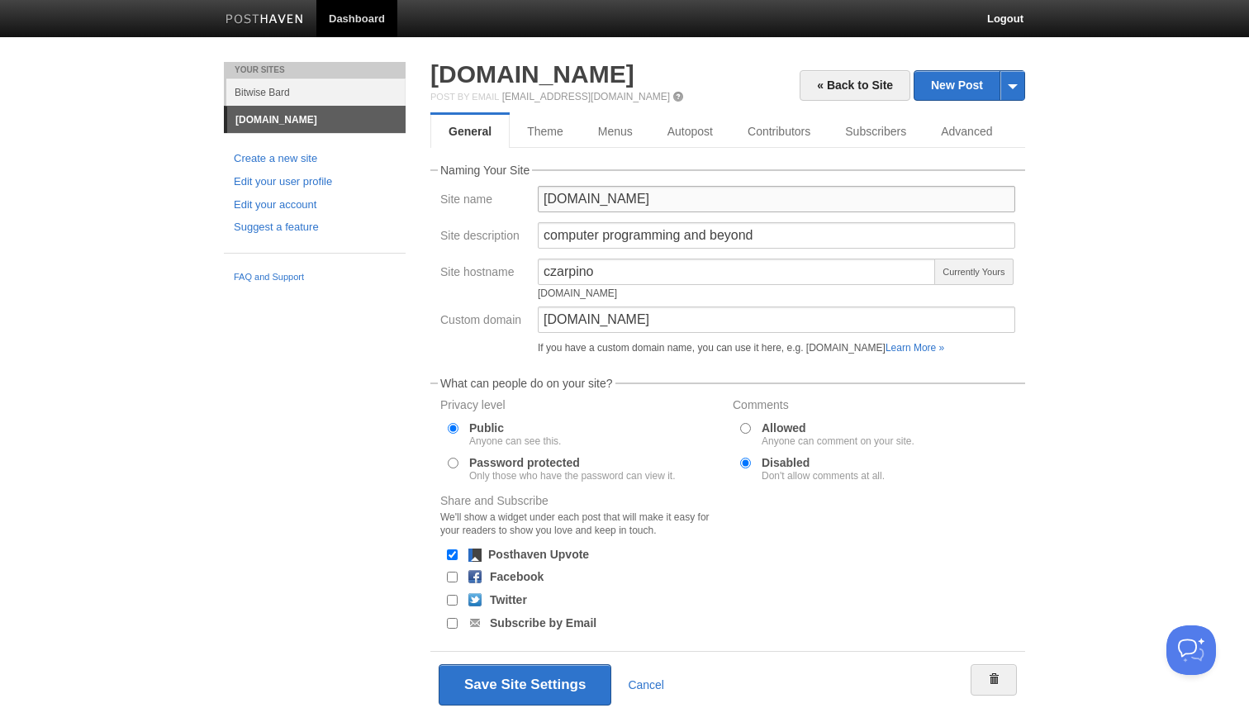
click at [686, 194] on input "[DOMAIN_NAME]" at bounding box center [777, 199] width 478 height 26
click at [340, 126] on link "[DOMAIN_NAME]" at bounding box center [316, 120] width 178 height 26
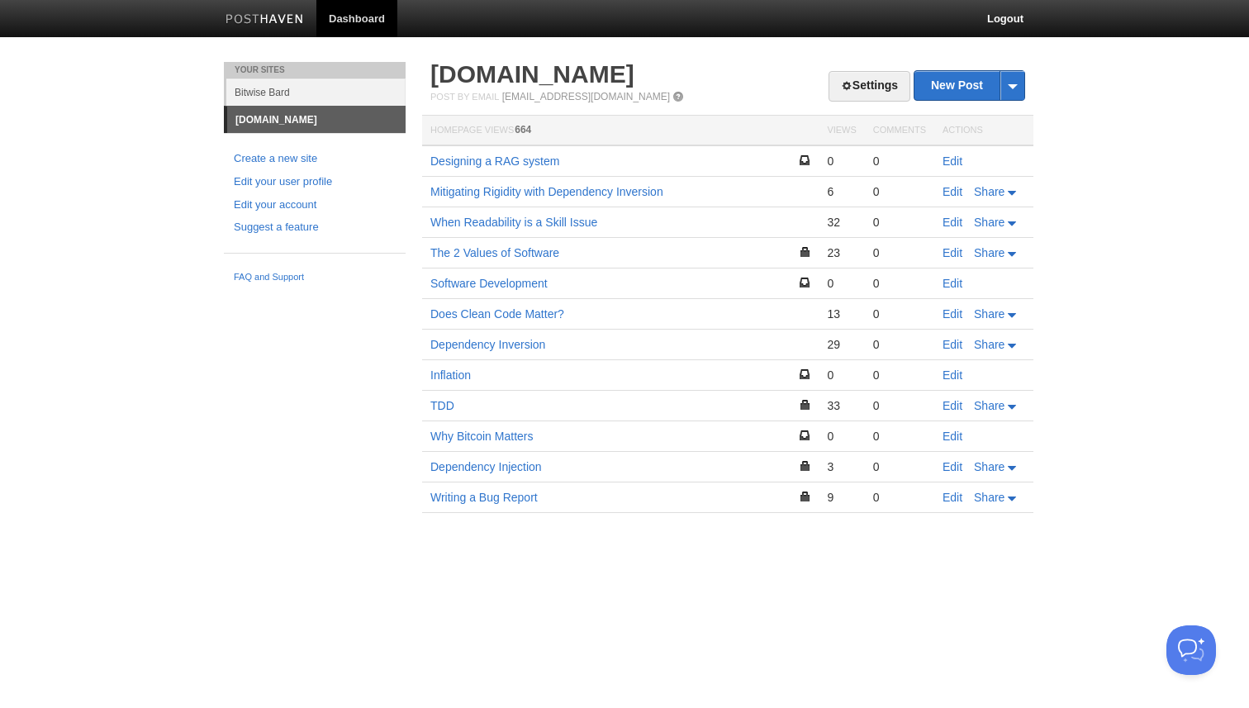
click at [194, 559] on body "Dashboard Logout Post saved × Post saved × Post saved × Post saved × Post saved…" at bounding box center [624, 281] width 1249 height 562
